Goal: Task Accomplishment & Management: Manage account settings

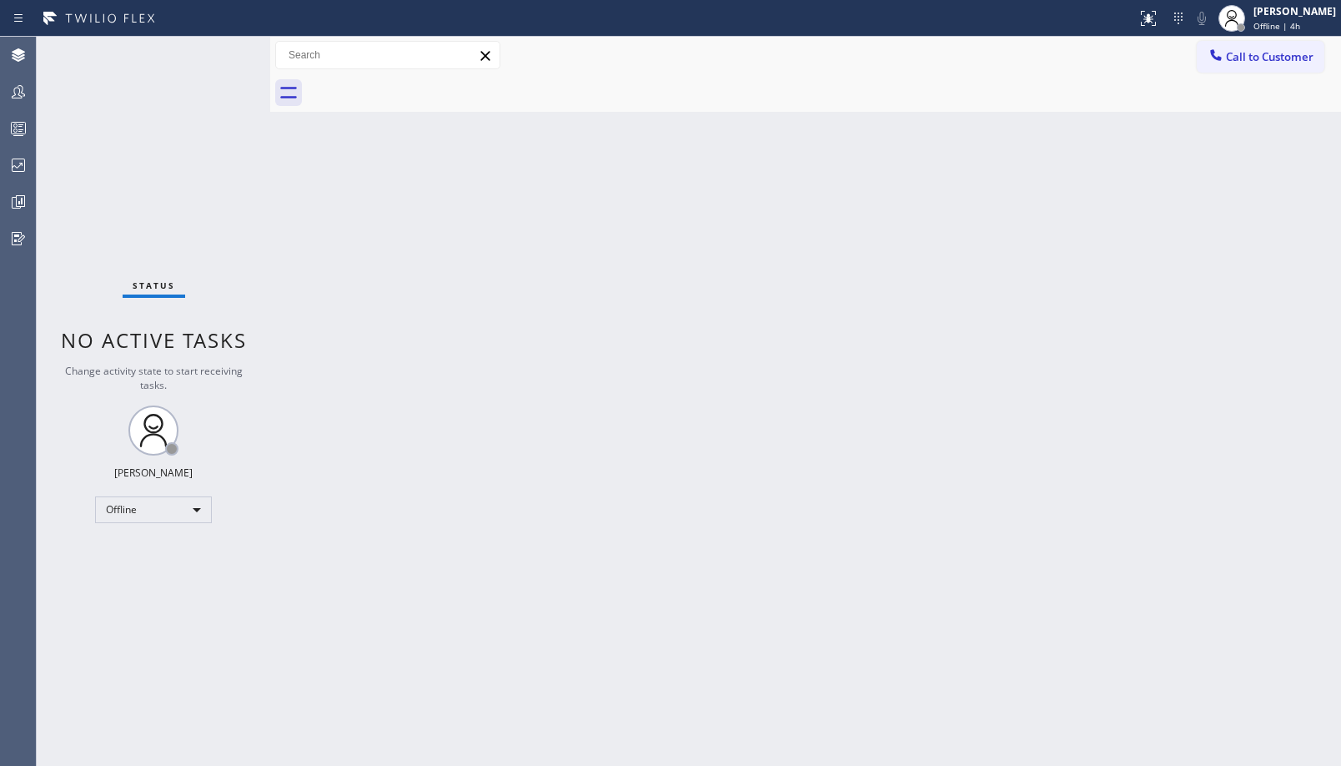
click at [149, 529] on div "Status No active tasks Change activity state to start receiving tasks. Ambrosio…" at bounding box center [154, 401] width 234 height 729
click at [158, 520] on div "Offline" at bounding box center [153, 509] width 117 height 27
click at [161, 572] on li "Unavailable" at bounding box center [152, 575] width 113 height 20
click at [23, 97] on icon at bounding box center [18, 92] width 20 height 20
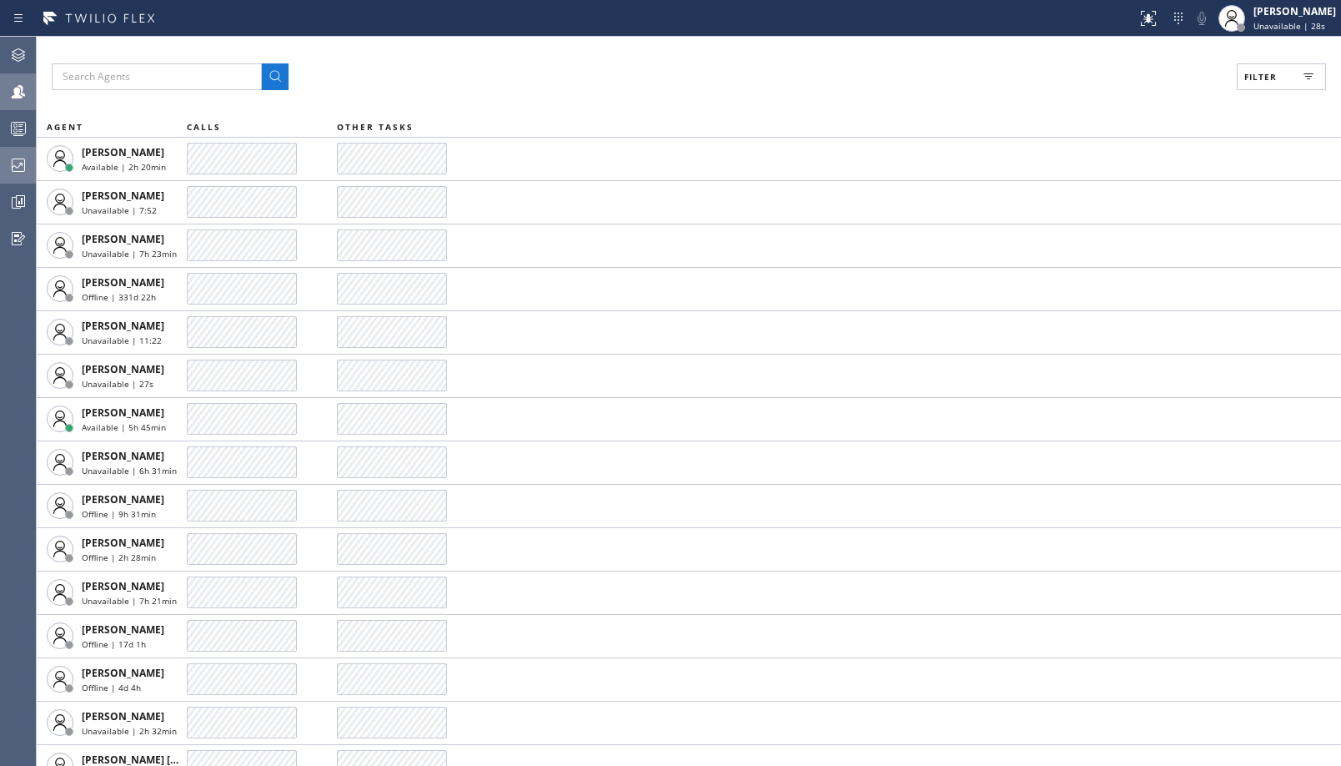
click at [50, 188] on div at bounding box center [60, 201] width 37 height 37
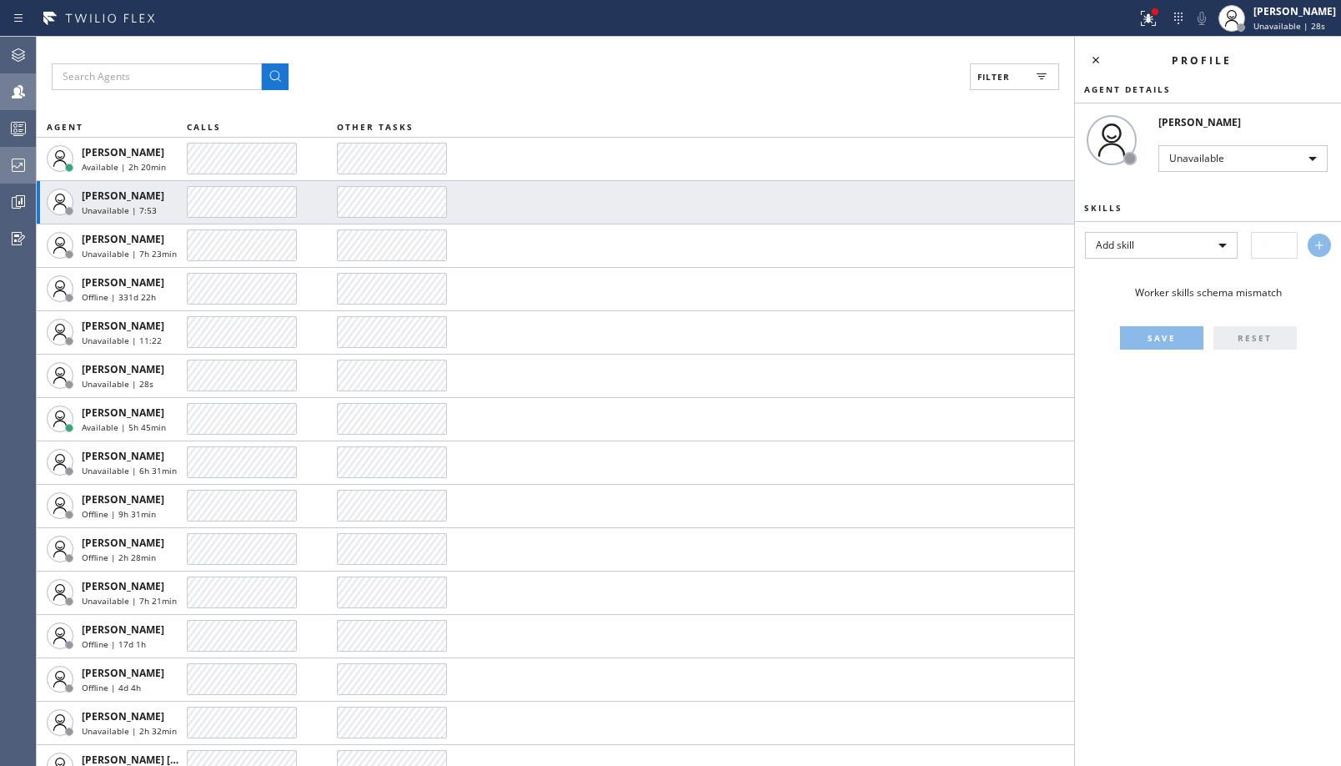
click at [18, 163] on icon at bounding box center [18, 165] width 20 height 20
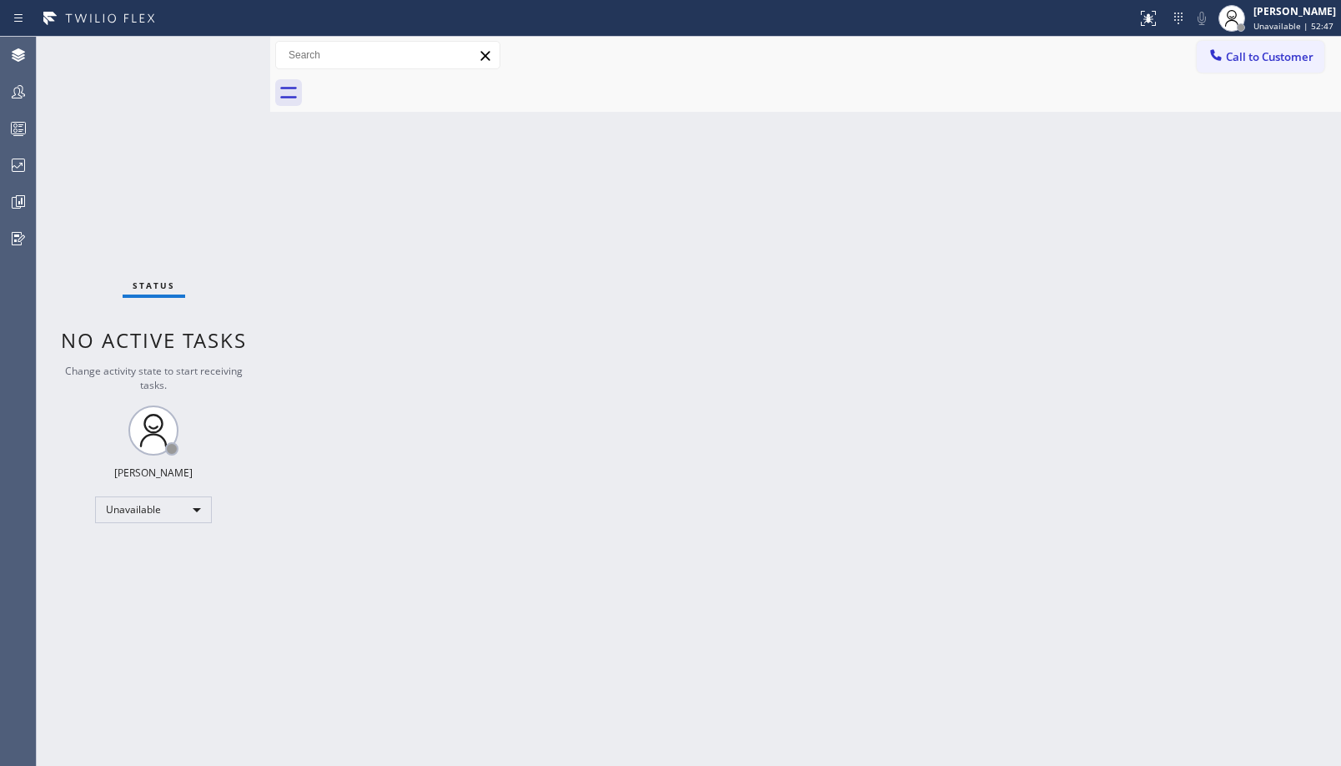
click at [41, 177] on div "Status No active tasks Change activity state to start receiving tasks. Ambrosio…" at bounding box center [154, 401] width 234 height 729
click at [30, 168] on div at bounding box center [18, 165] width 37 height 20
click at [8, 178] on div at bounding box center [18, 164] width 37 height 33
click at [6, 179] on div at bounding box center [18, 164] width 37 height 33
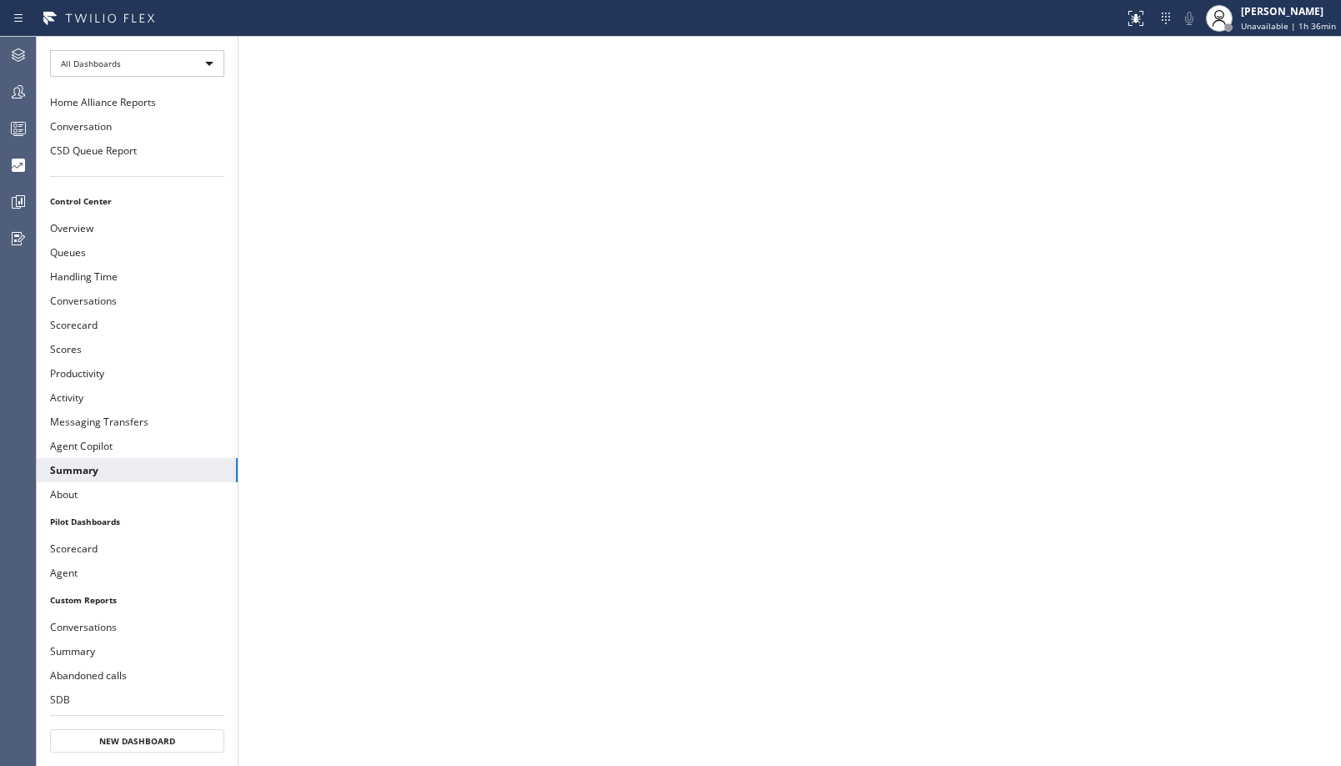
click at [1291, 36] on div "Status report No issues detected If you experience an issue, please download th…" at bounding box center [670, 18] width 1341 height 37
click at [1306, 18] on div "[PERSON_NAME]" at bounding box center [1288, 11] width 95 height 14
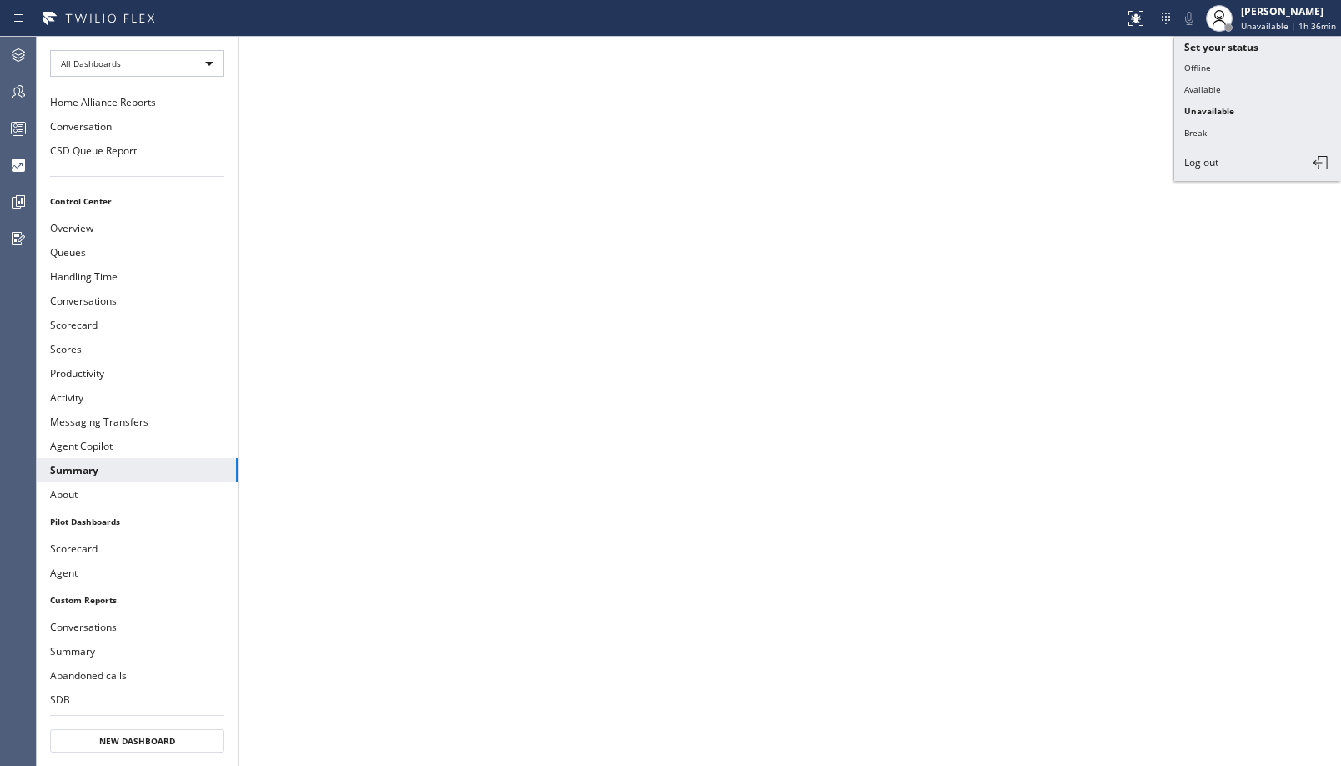
click at [1214, 173] on button "Log out" at bounding box center [1257, 162] width 167 height 37
